Goal: Task Accomplishment & Management: Manage account settings

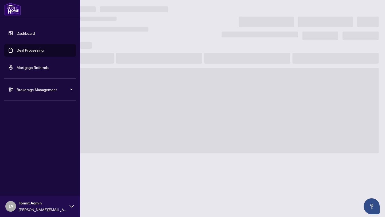
click at [30, 86] on div "Brokerage Management" at bounding box center [40, 89] width 72 height 13
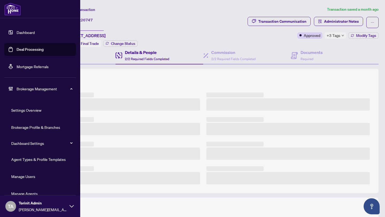
scroll to position [1, 0]
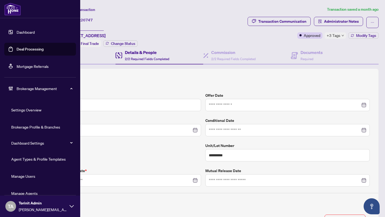
type input "**********"
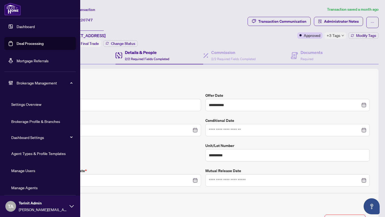
scroll to position [10, 0]
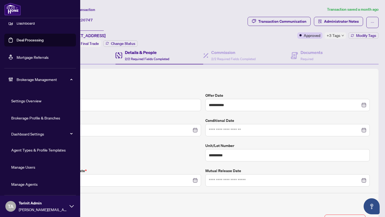
click at [27, 185] on link "Manage Agents" at bounding box center [24, 184] width 26 height 5
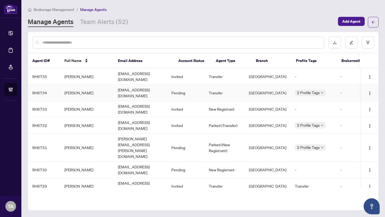
click at [126, 87] on td "[EMAIL_ADDRESS][DOMAIN_NAME]" at bounding box center [140, 93] width 53 height 16
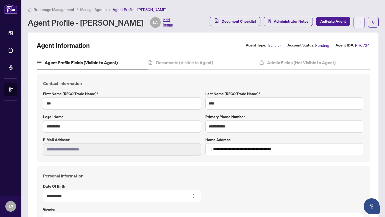
click at [357, 25] on span "button" at bounding box center [359, 22] width 4 height 9
